Goal: Transaction & Acquisition: Purchase product/service

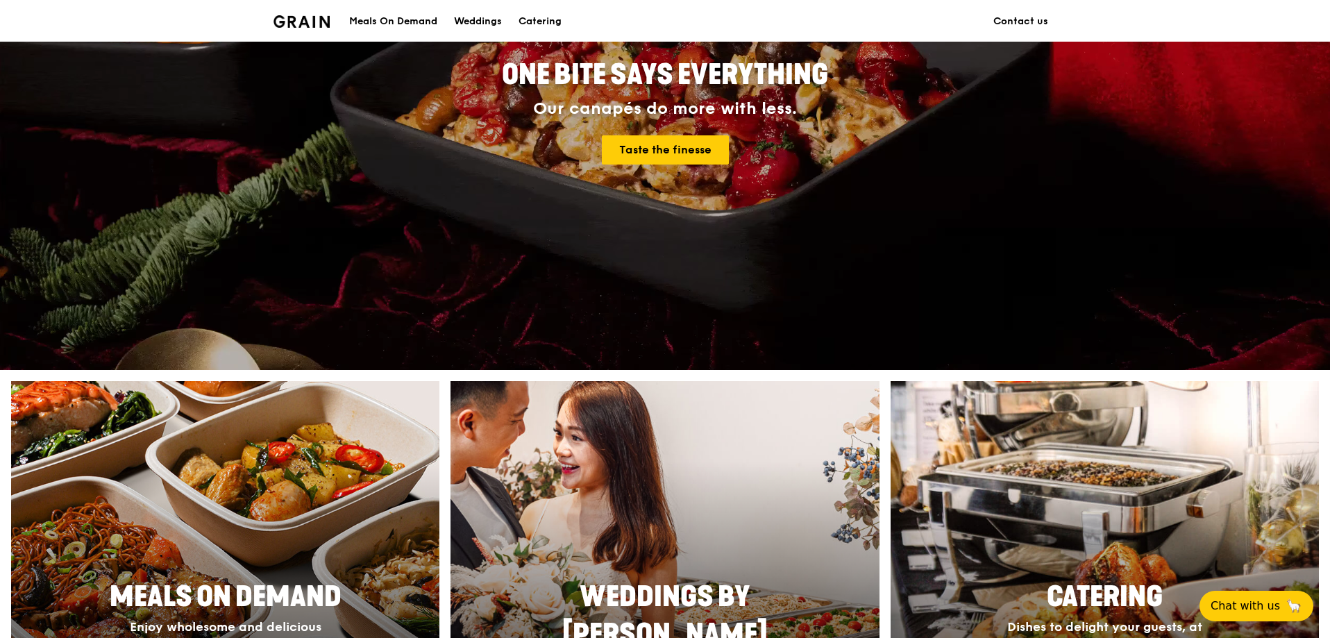
scroll to position [347, 0]
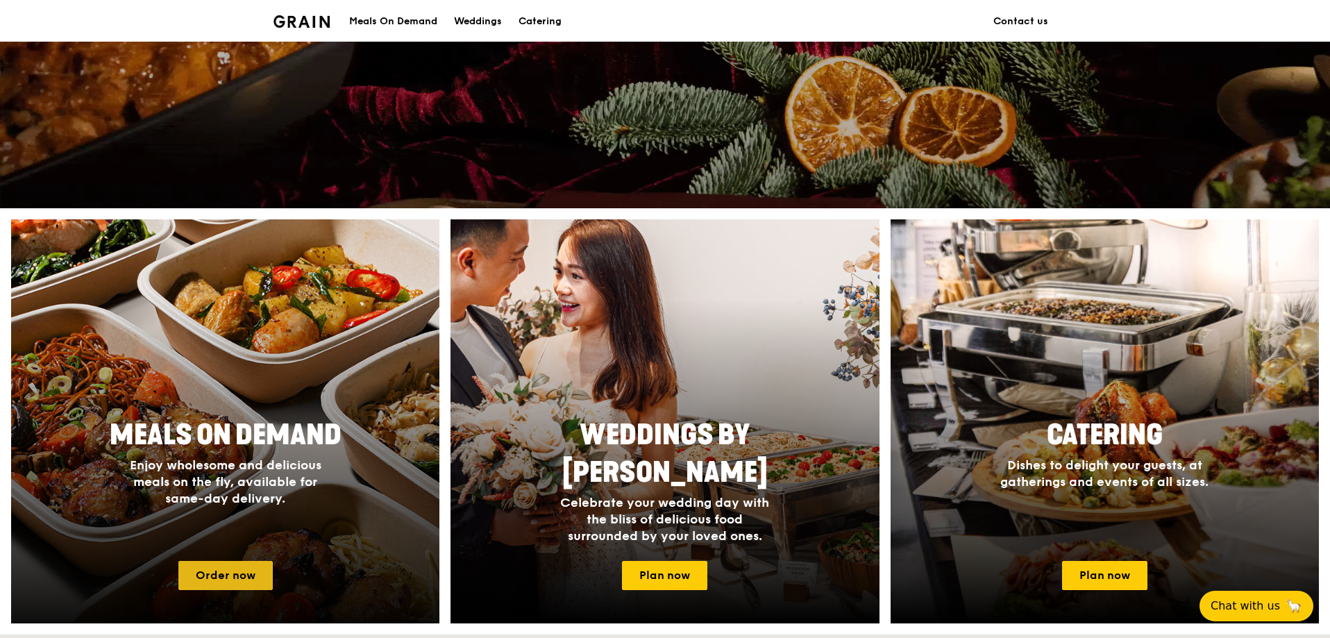
click at [235, 581] on link "Order now" at bounding box center [225, 575] width 94 height 29
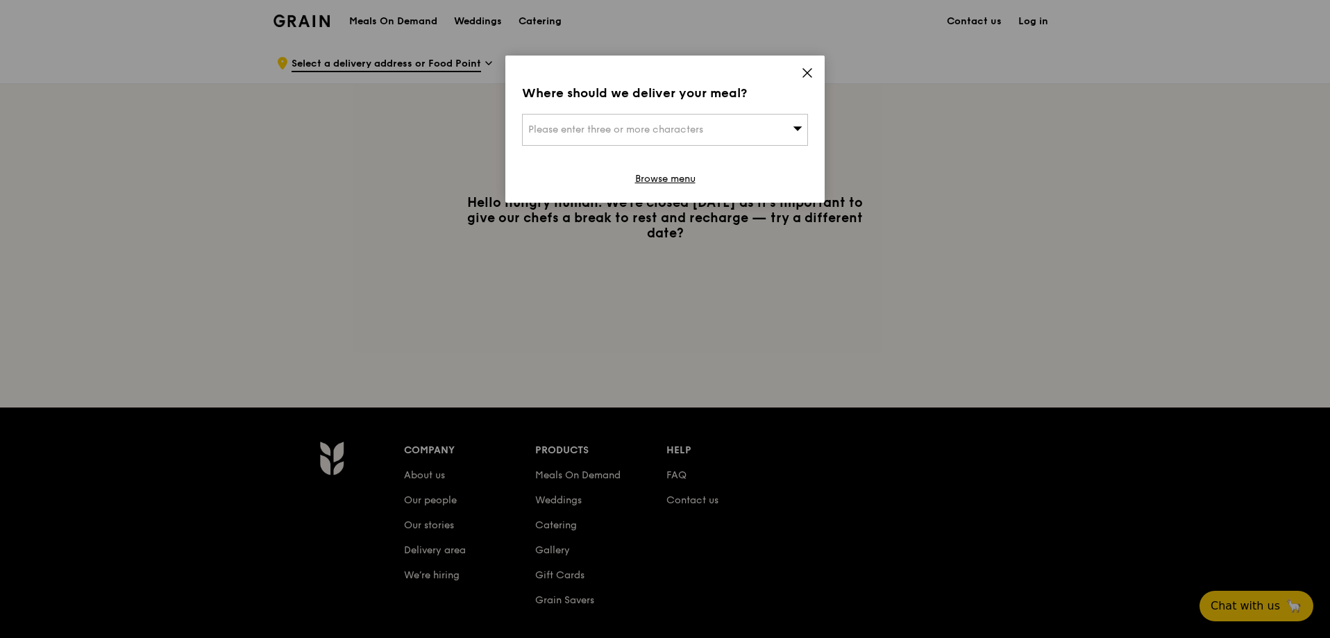
click at [691, 129] on span "Please enter three or more characters" at bounding box center [615, 130] width 175 height 12
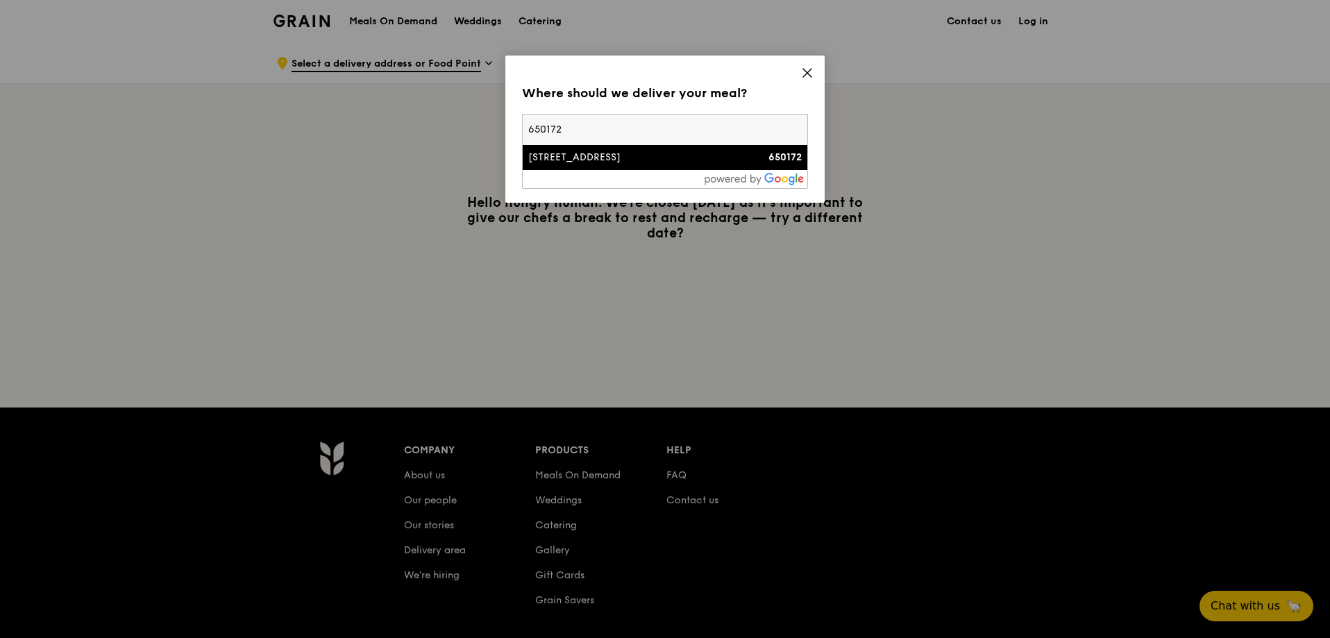
type input "650172"
click at [591, 155] on div "[STREET_ADDRESS]" at bounding box center [630, 158] width 205 height 14
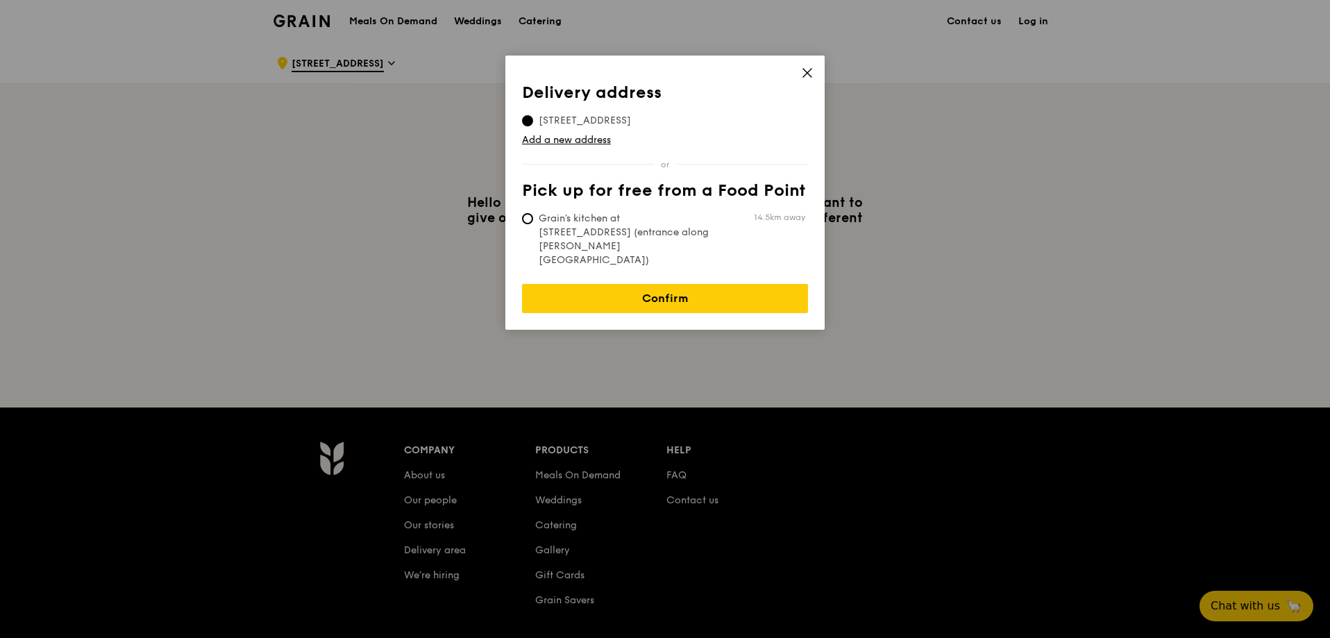
click at [582, 217] on span "Grain's kitchen at [STREET_ADDRESS] (entrance along [PERSON_NAME][GEOGRAPHIC_DA…" at bounding box center [625, 240] width 207 height 56
click at [533, 217] on input "Grain's kitchen at [STREET_ADDRESS] (entrance along [PERSON_NAME][GEOGRAPHIC_DA…" at bounding box center [527, 218] width 11 height 11
radio input "true"
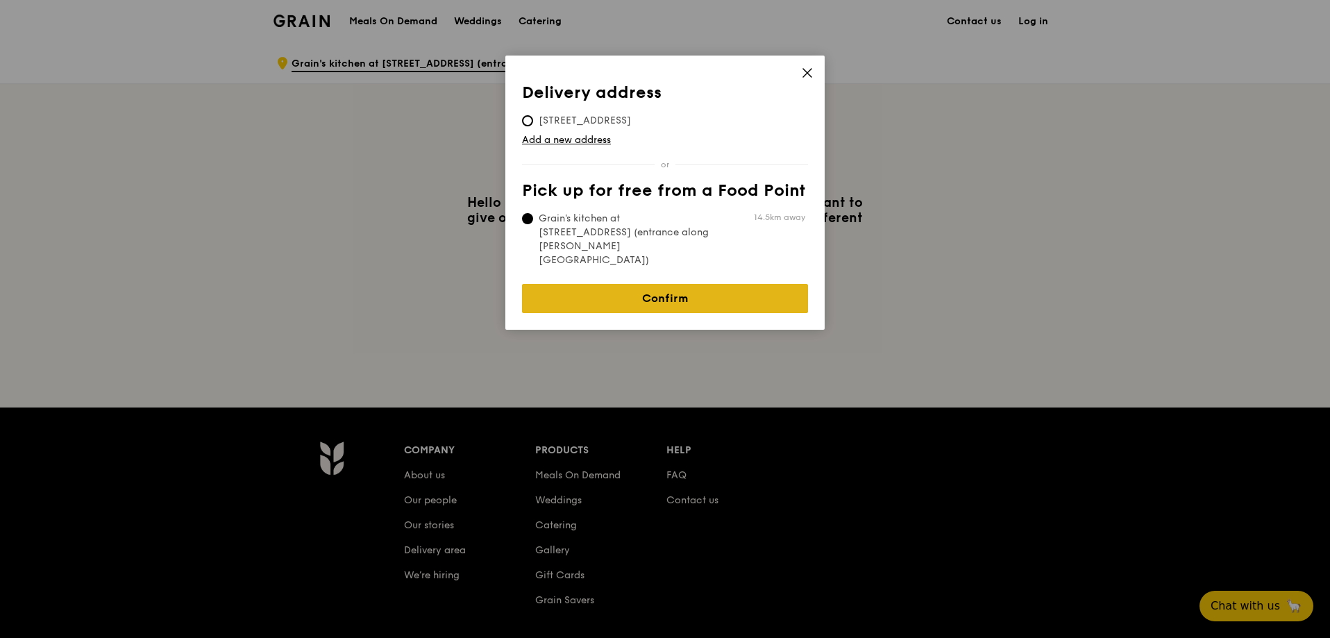
click at [700, 284] on link "Confirm" at bounding box center [665, 298] width 286 height 29
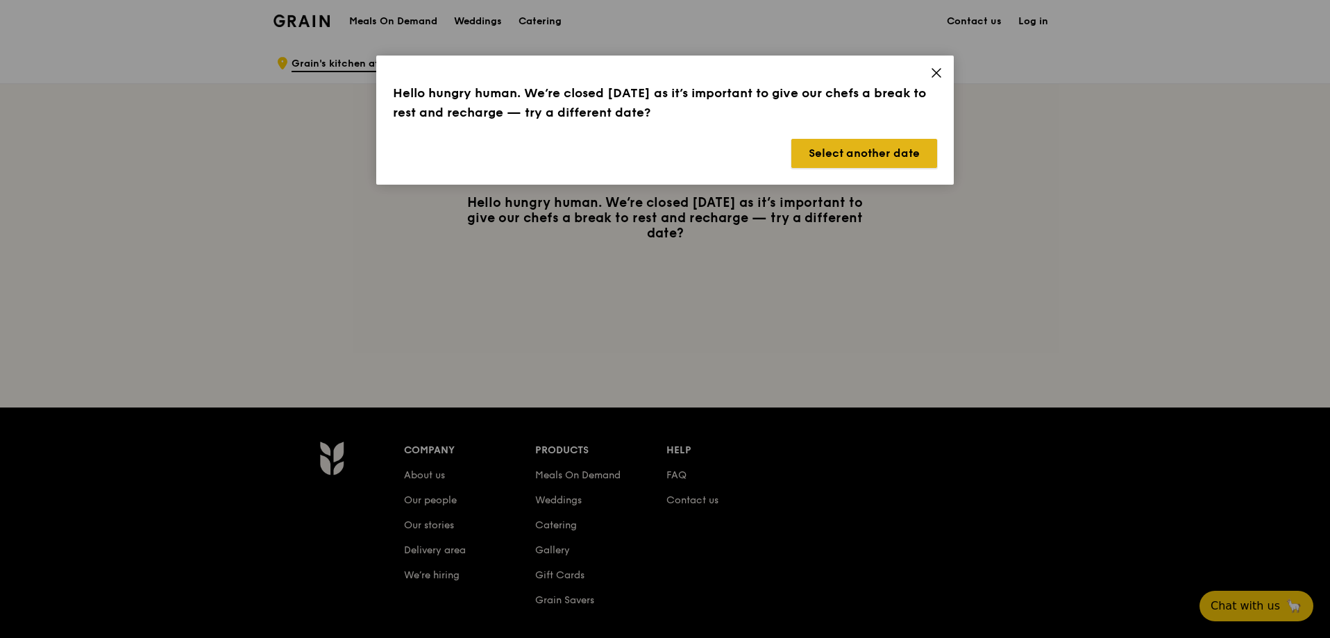
click at [866, 151] on button "Select another date" at bounding box center [864, 153] width 146 height 29
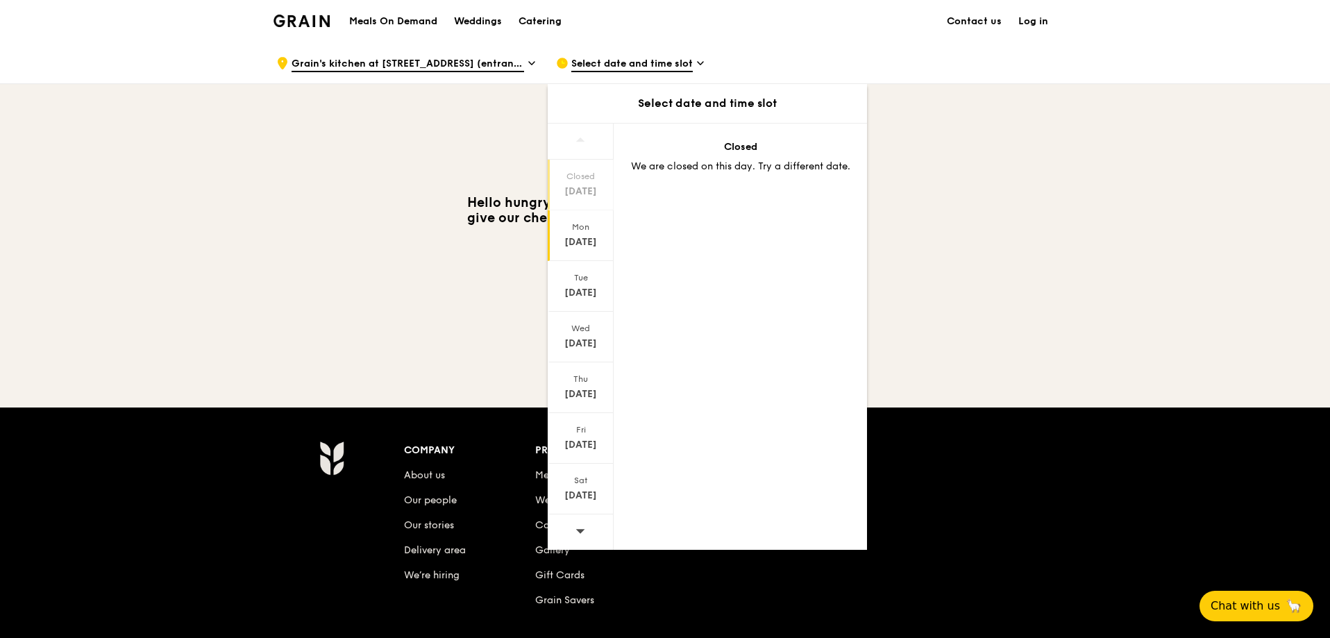
click at [595, 239] on div "[DATE]" at bounding box center [581, 242] width 62 height 14
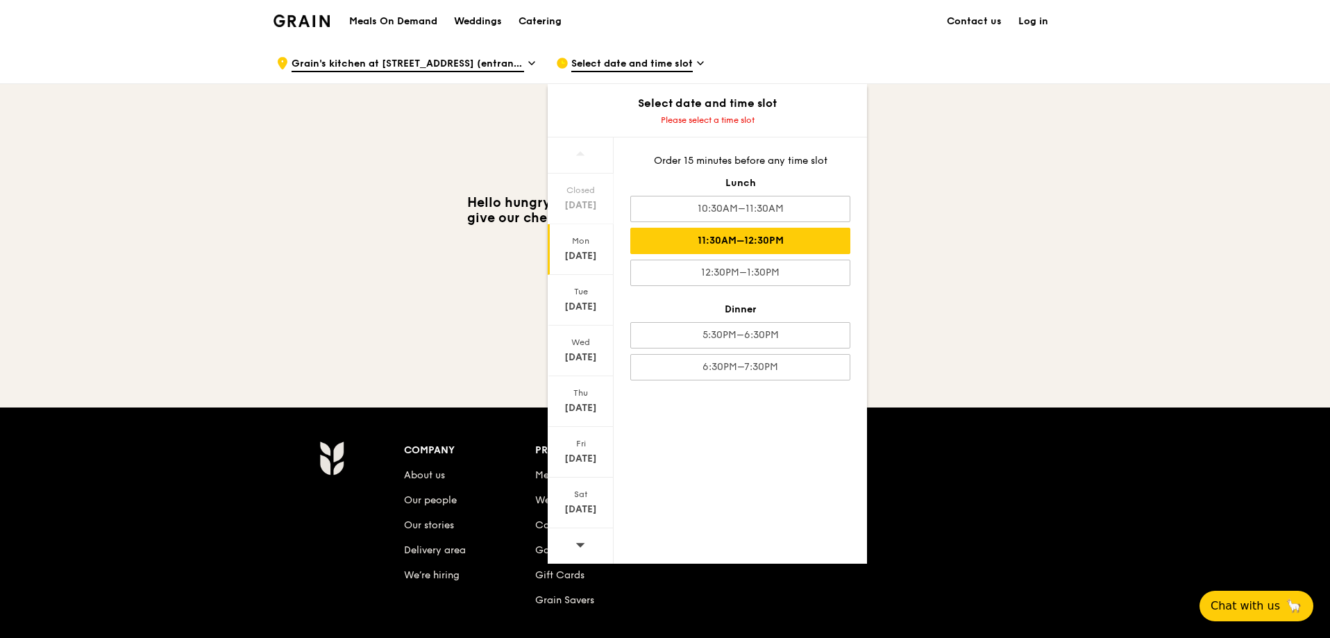
click at [788, 239] on div "11:30AM–12:30PM" at bounding box center [740, 241] width 220 height 26
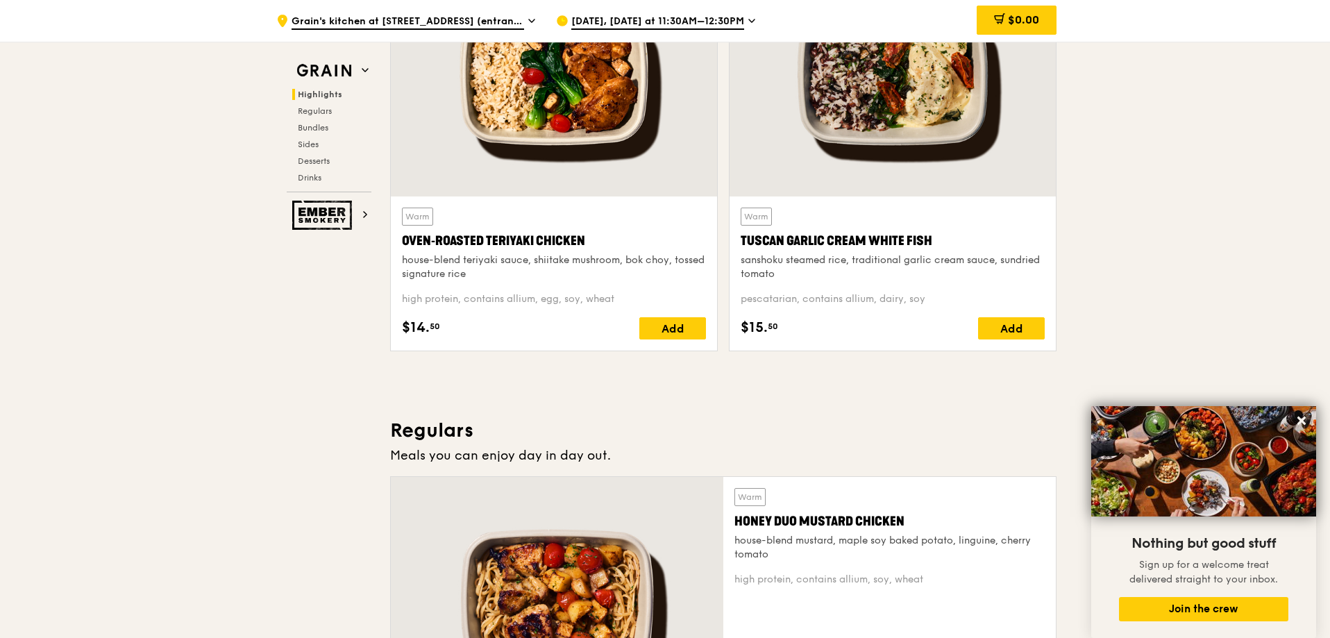
scroll to position [416, 0]
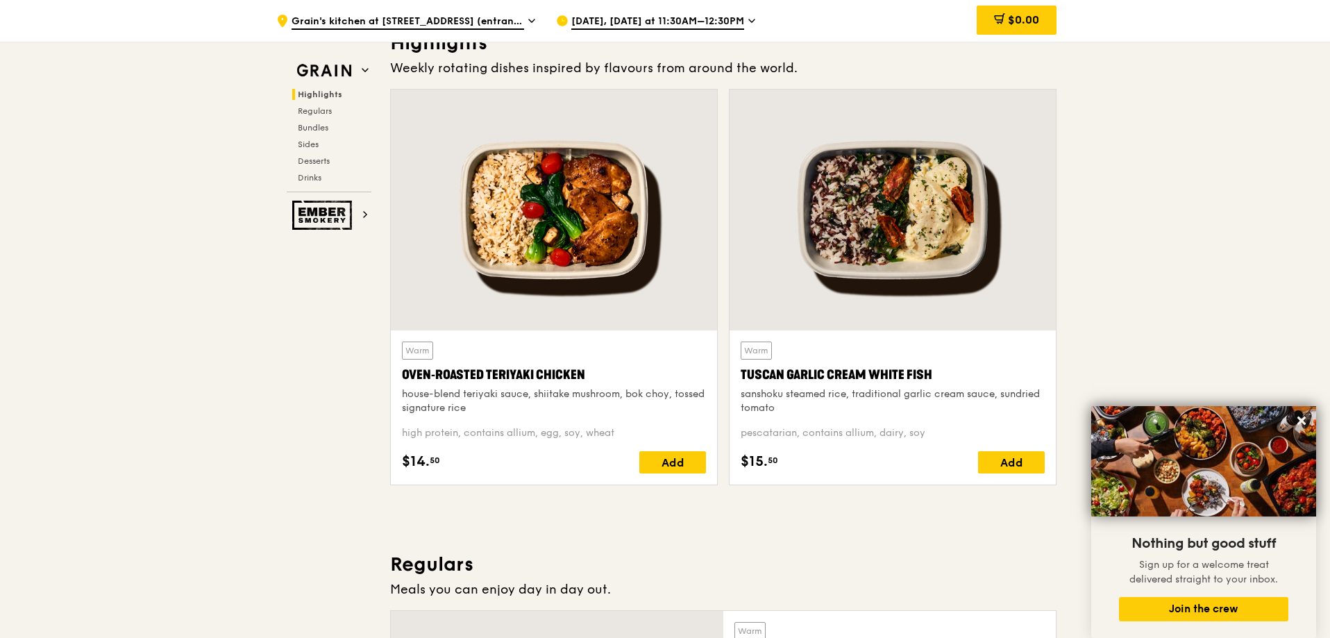
click at [754, 22] on icon at bounding box center [752, 20] width 6 height 3
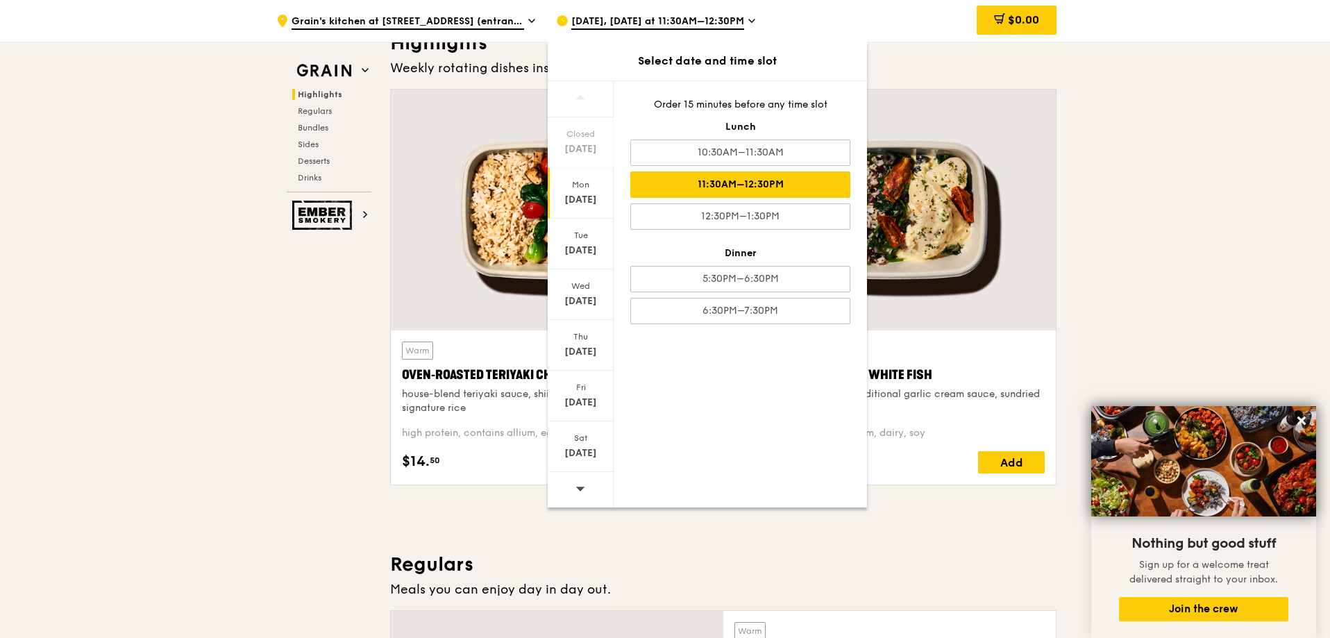
click at [754, 22] on icon at bounding box center [752, 20] width 6 height 3
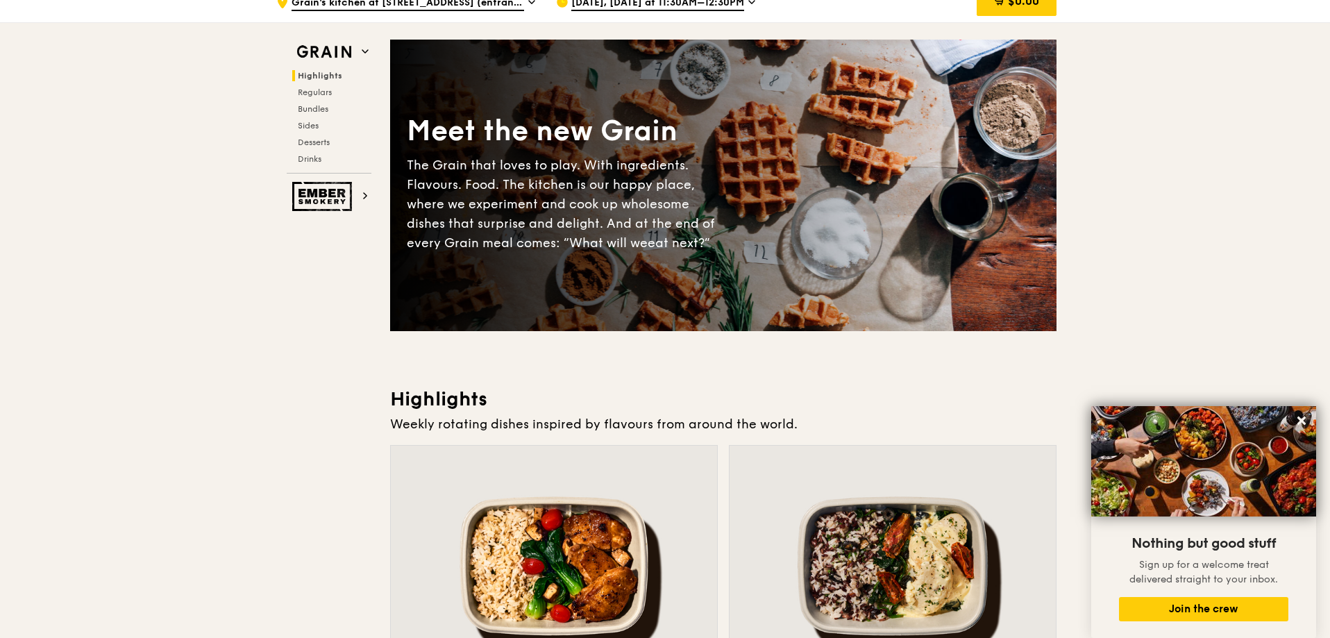
scroll to position [0, 0]
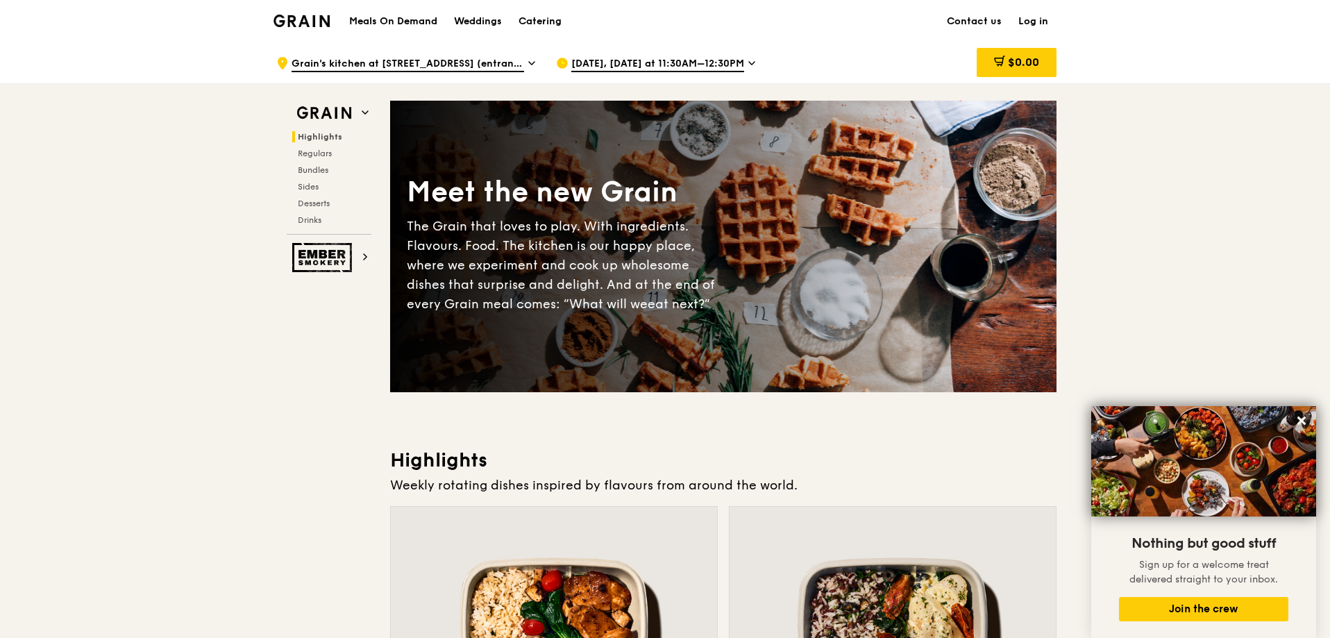
click at [318, 21] on img at bounding box center [301, 21] width 56 height 12
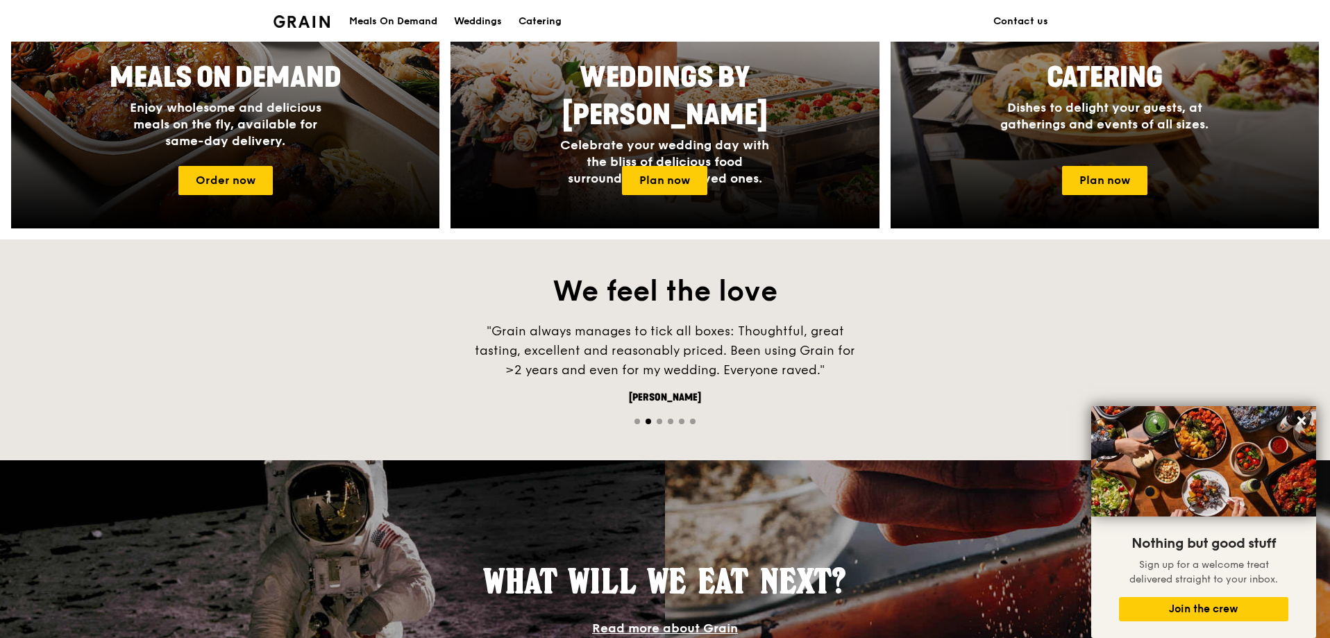
scroll to position [566, 0]
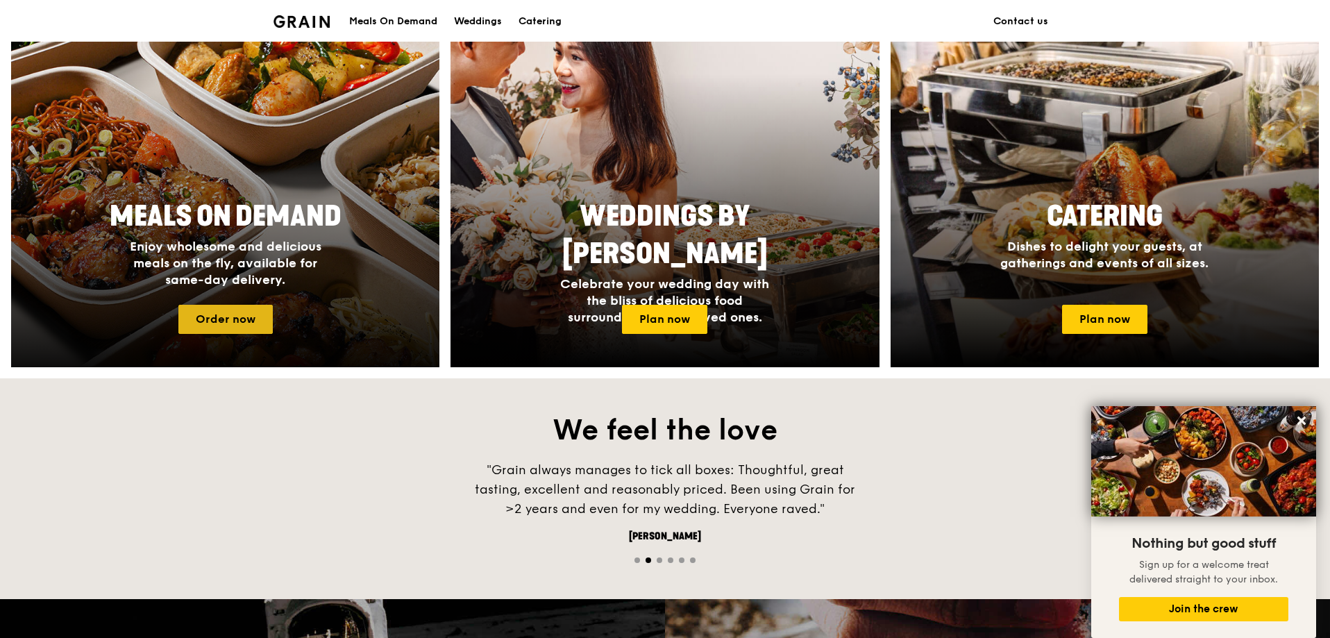
click at [229, 310] on link "Order now" at bounding box center [225, 319] width 94 height 29
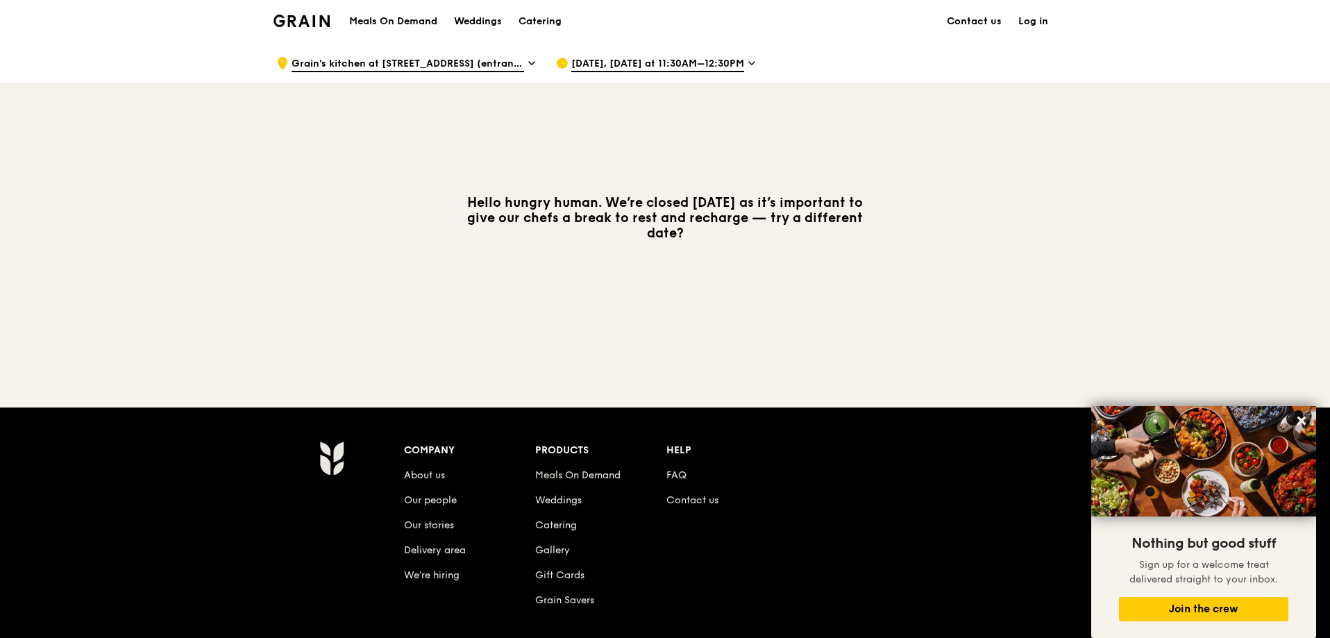
click at [744, 62] on span "[DATE], [DATE] at 11:30AM–12:30PM" at bounding box center [657, 64] width 173 height 15
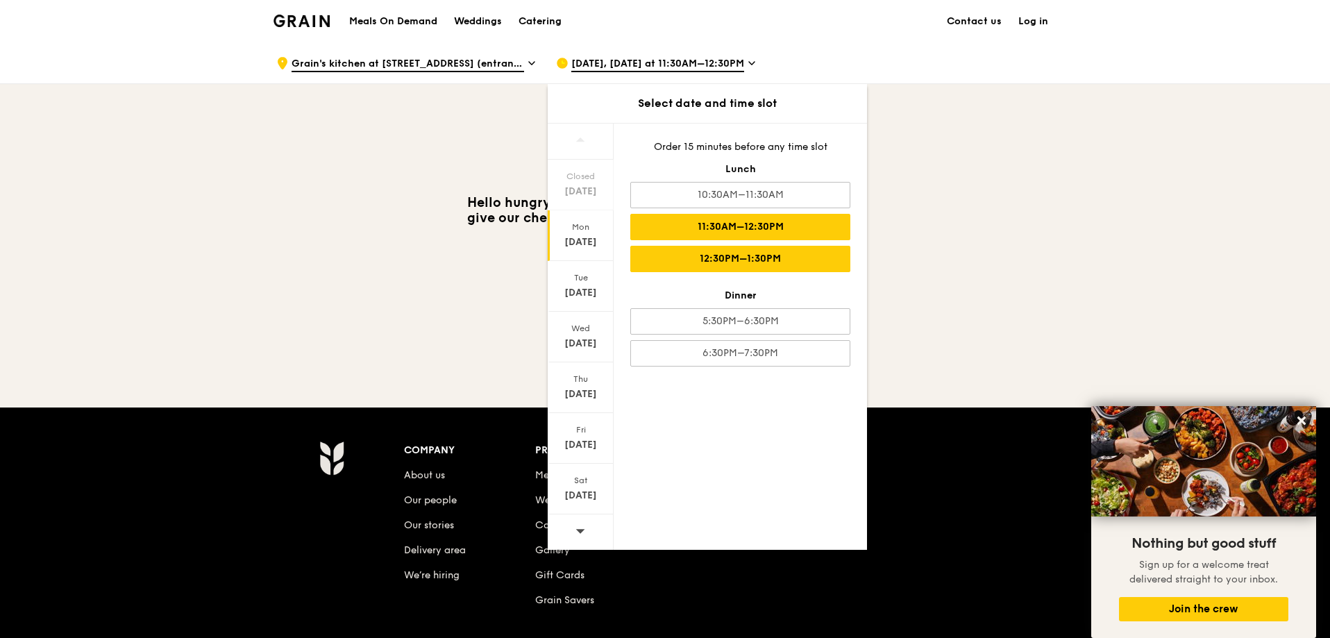
click at [741, 257] on div "12:30PM–1:30PM" at bounding box center [740, 259] width 220 height 26
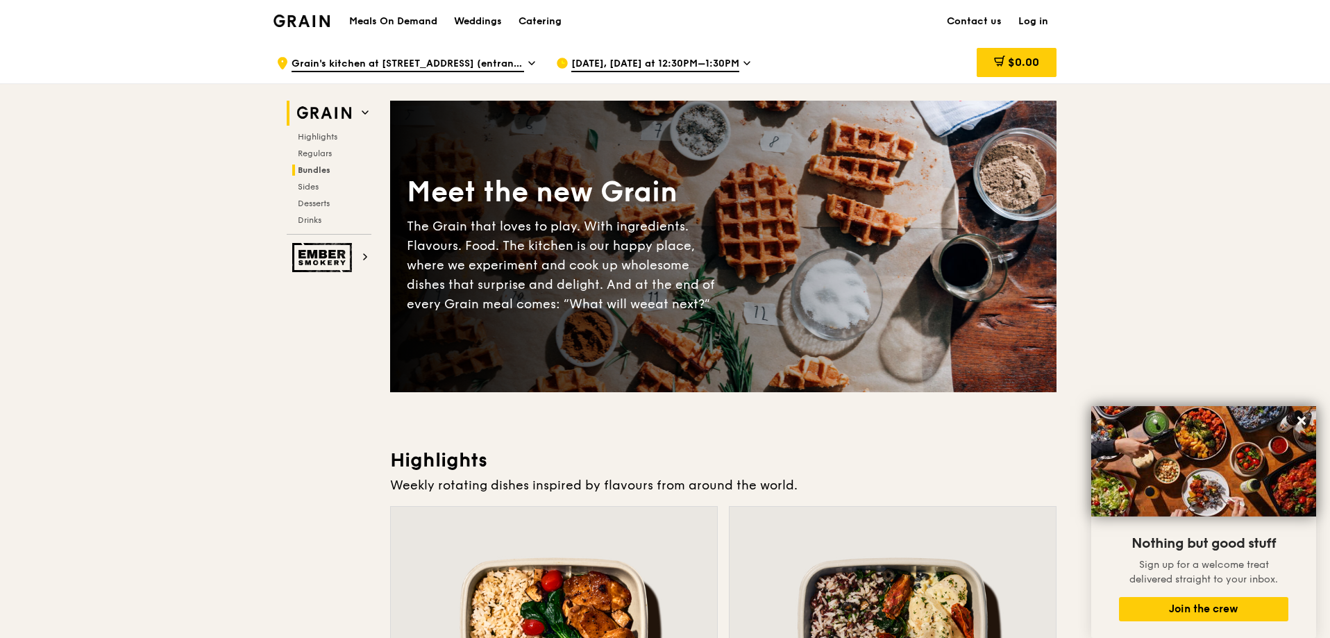
click at [323, 170] on span "Bundles" at bounding box center [314, 170] width 33 height 10
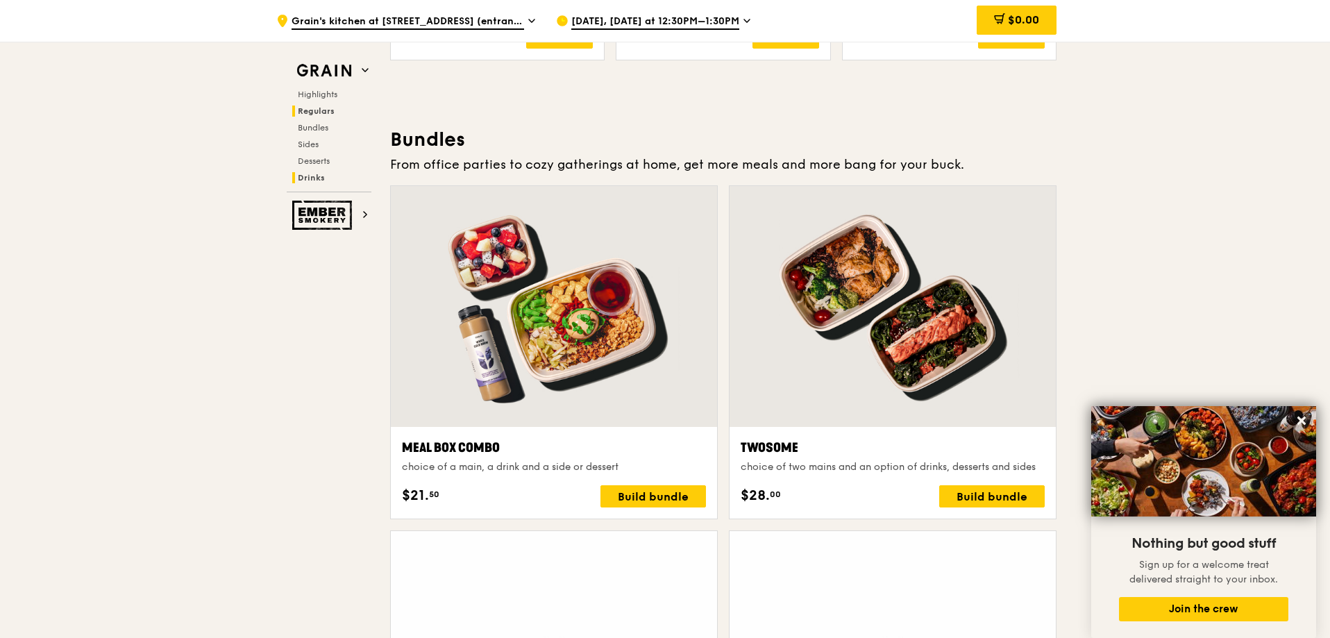
scroll to position [2000, 0]
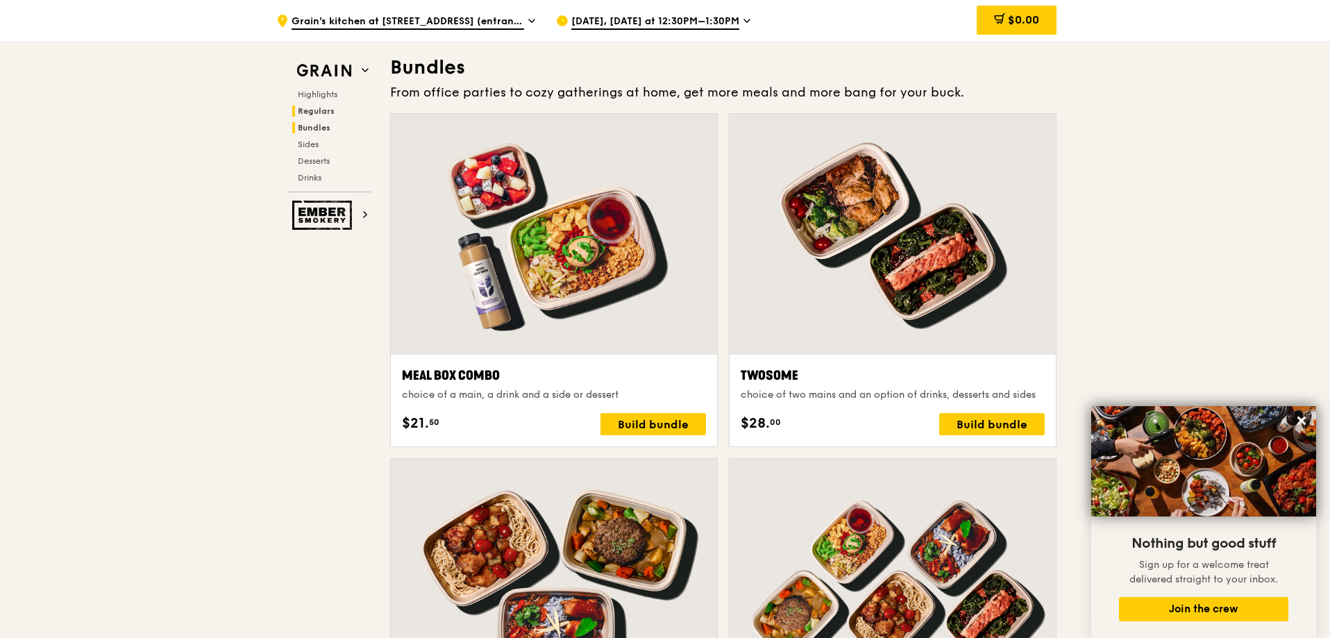
click at [320, 112] on span "Regulars" at bounding box center [316, 111] width 37 height 10
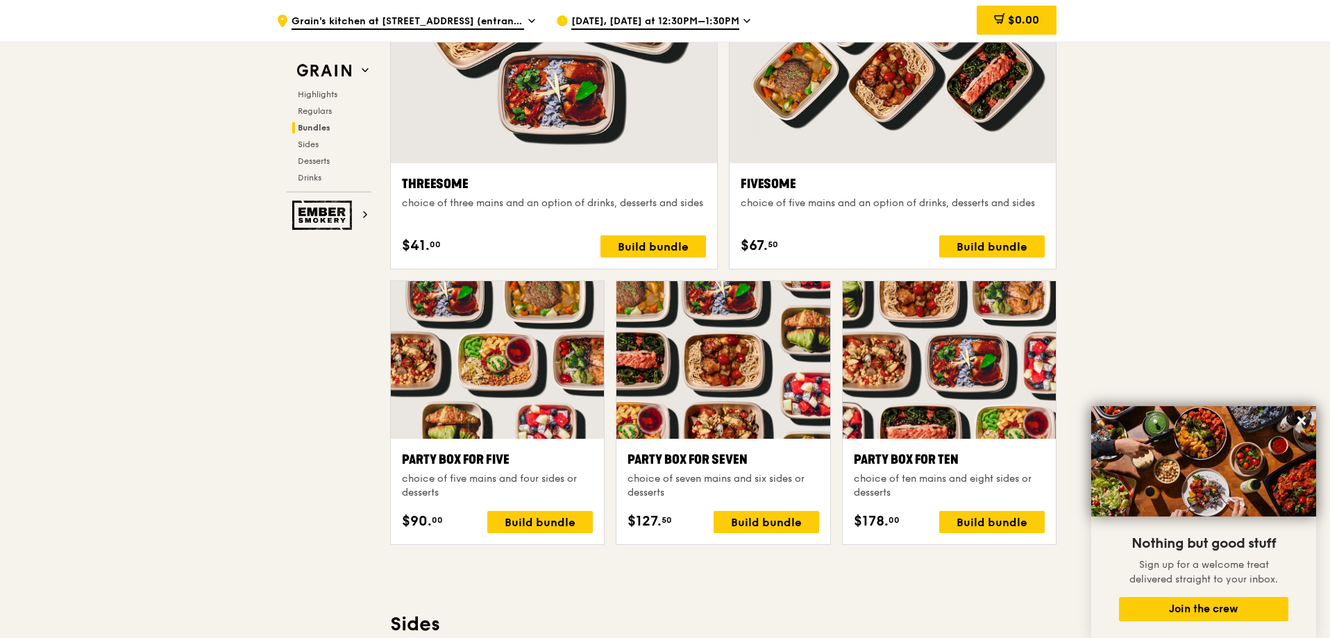
scroll to position [2856, 0]
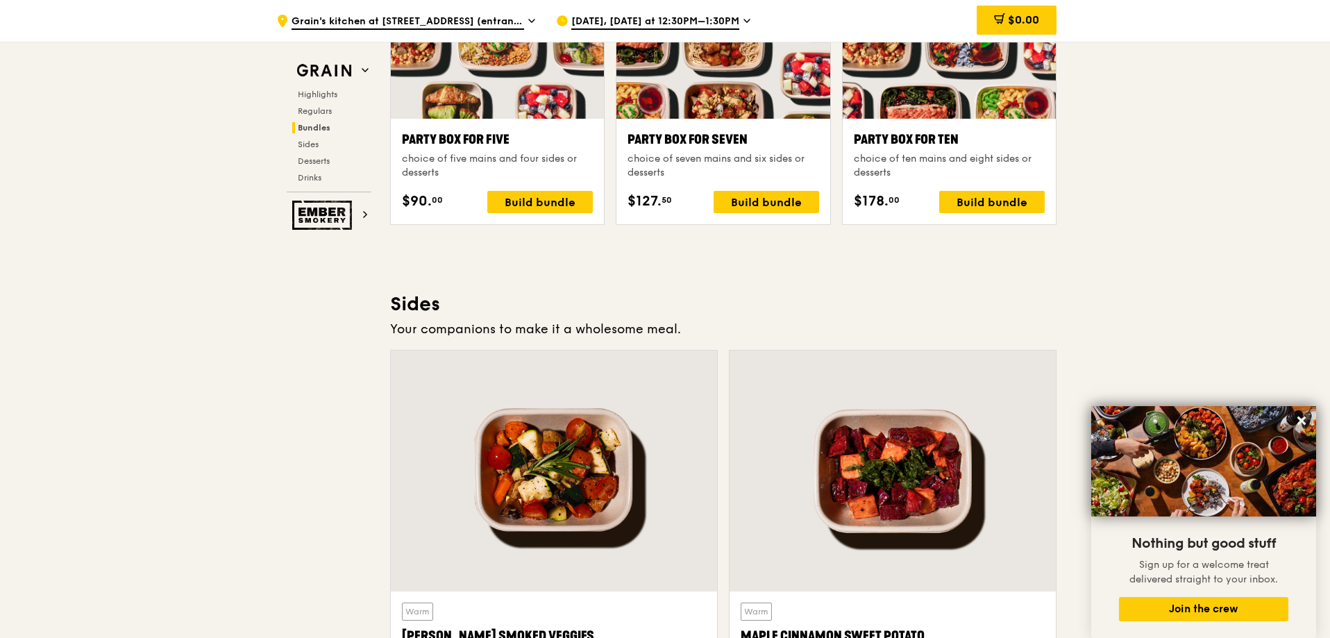
drag, startPoint x: 1328, startPoint y: 339, endPoint x: 1311, endPoint y: 180, distance: 159.9
click at [1313, 173] on div ".cls-1 { fill: none; stroke: #fff; stroke-linecap: round; stroke-linejoin: roun…" at bounding box center [665, 116] width 1330 height 5861
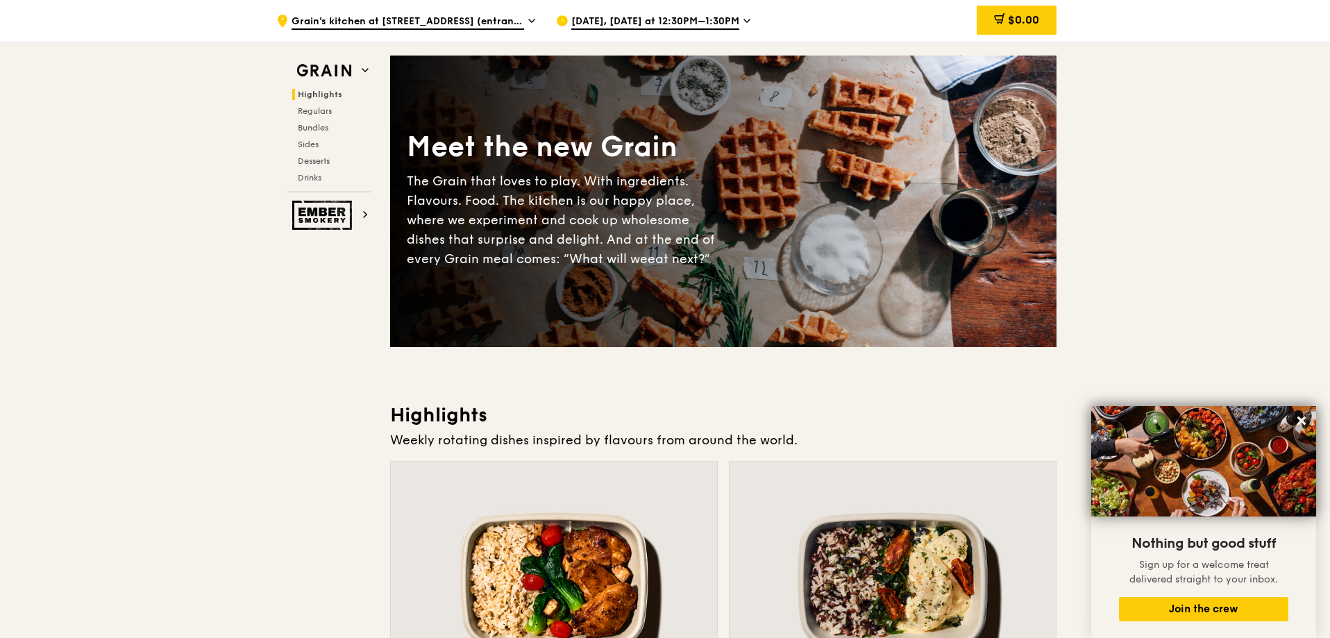
scroll to position [0, 0]
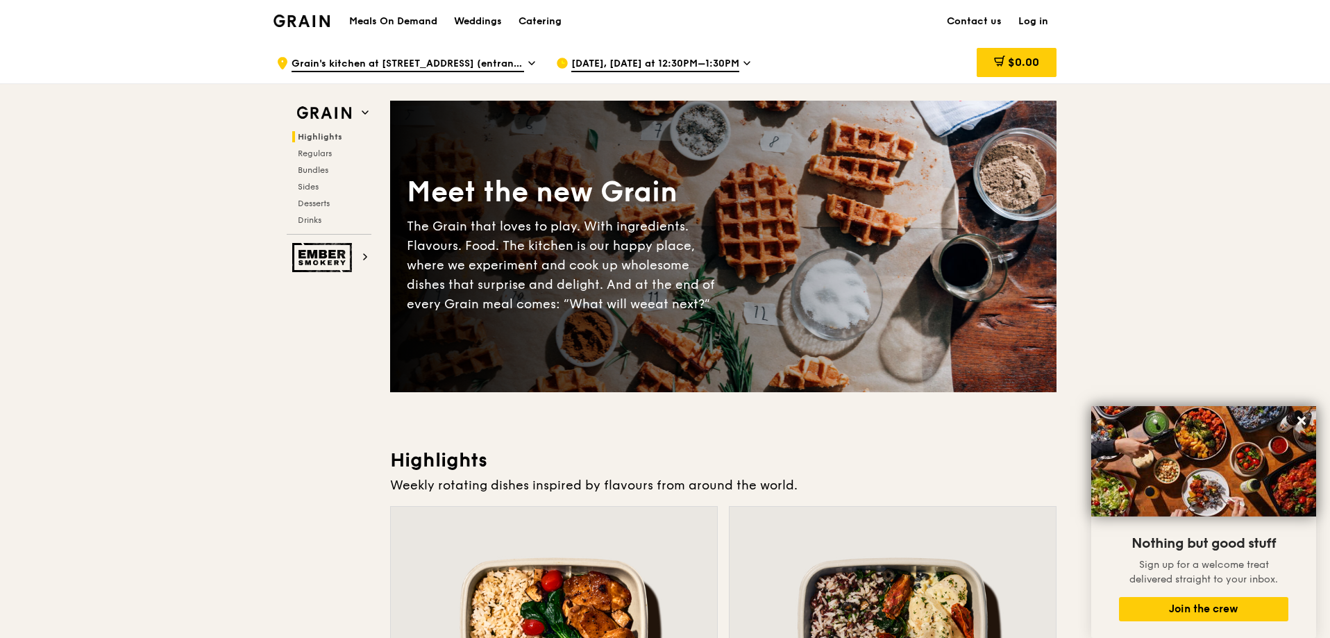
click at [281, 19] on img at bounding box center [301, 21] width 56 height 12
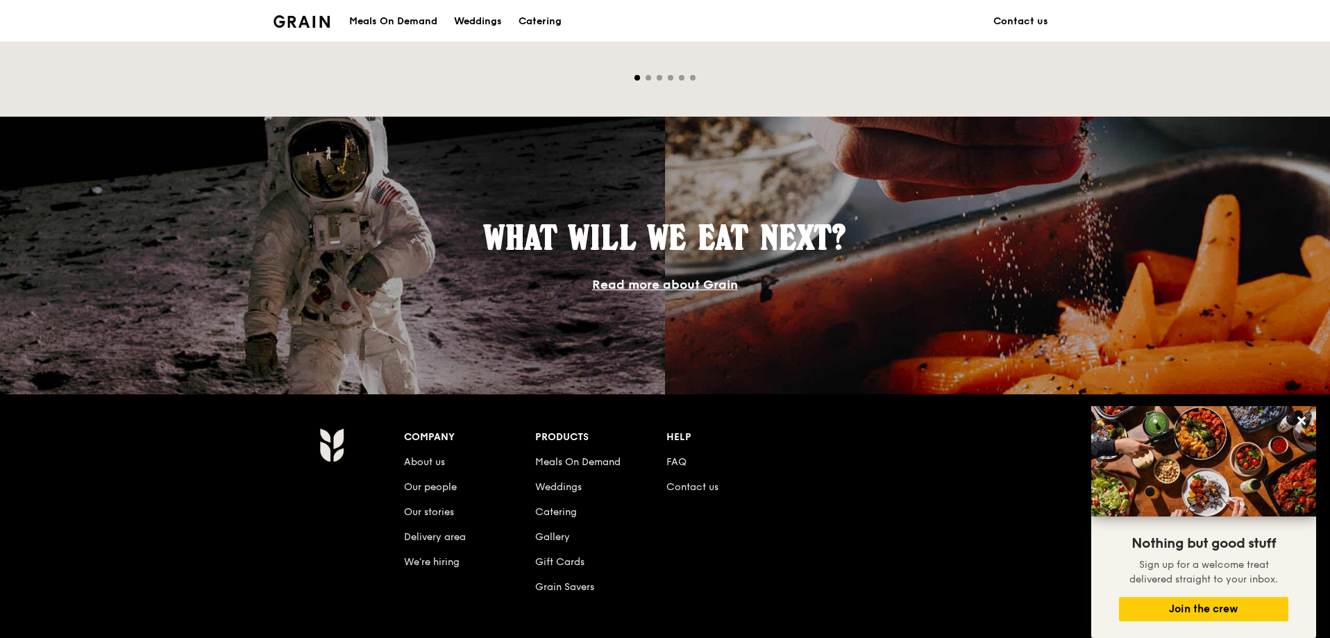
scroll to position [1190, 0]
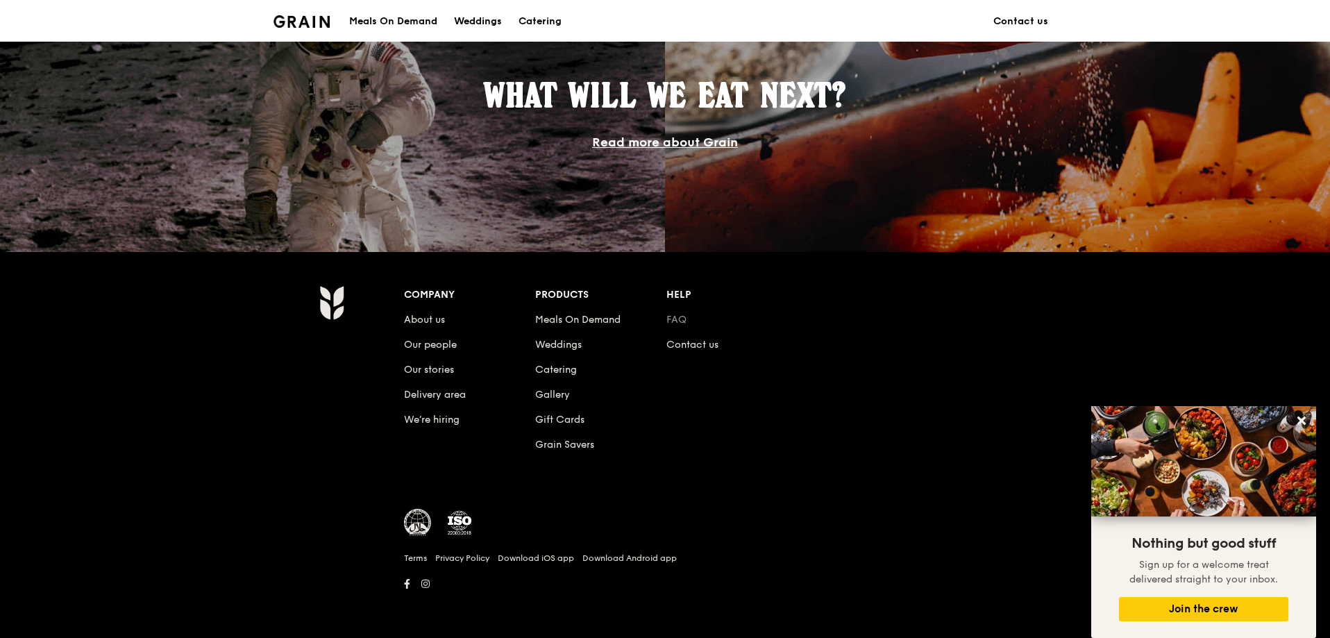
click at [680, 323] on link "FAQ" at bounding box center [676, 320] width 20 height 12
